Goal: Task Accomplishment & Management: Manage account settings

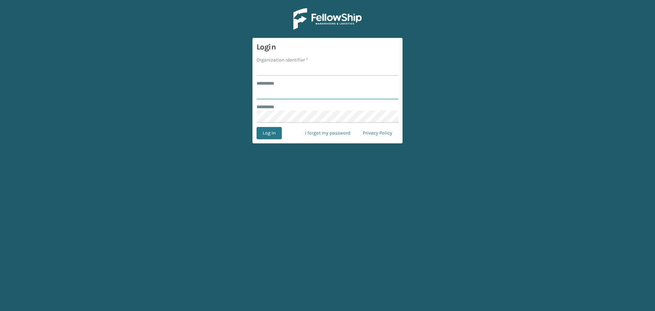
type input "**********"
click at [69, 28] on main "**********" at bounding box center [327, 155] width 655 height 311
